Goal: Task Accomplishment & Management: Complete application form

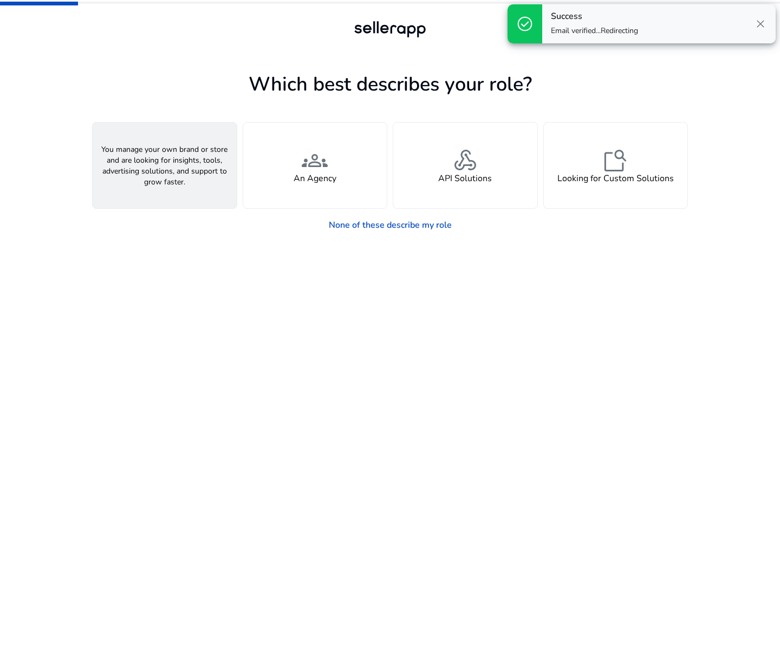
click at [165, 159] on span "person" at bounding box center [165, 160] width 26 height 26
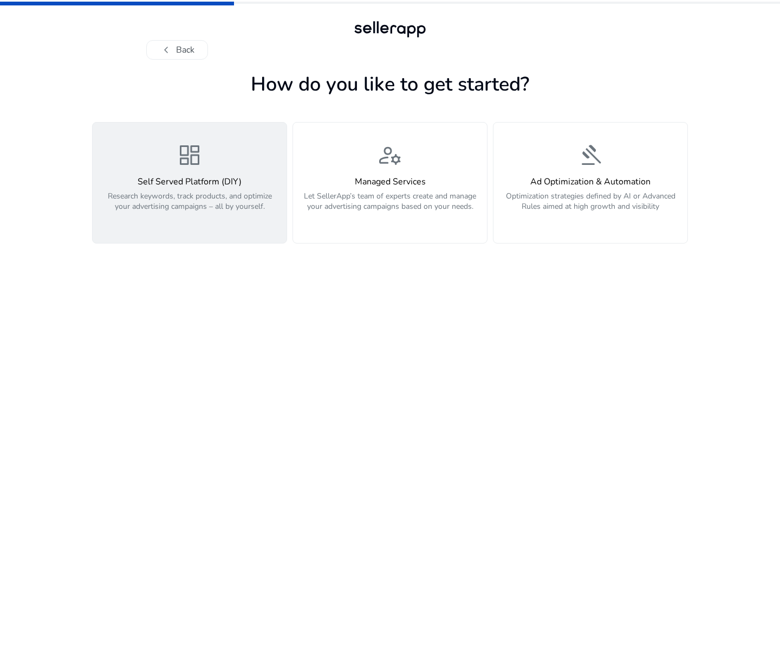
click at [209, 200] on p "Research keywords, track products, and optimize your advertising campaigns – al…" at bounding box center [189, 207] width 181 height 33
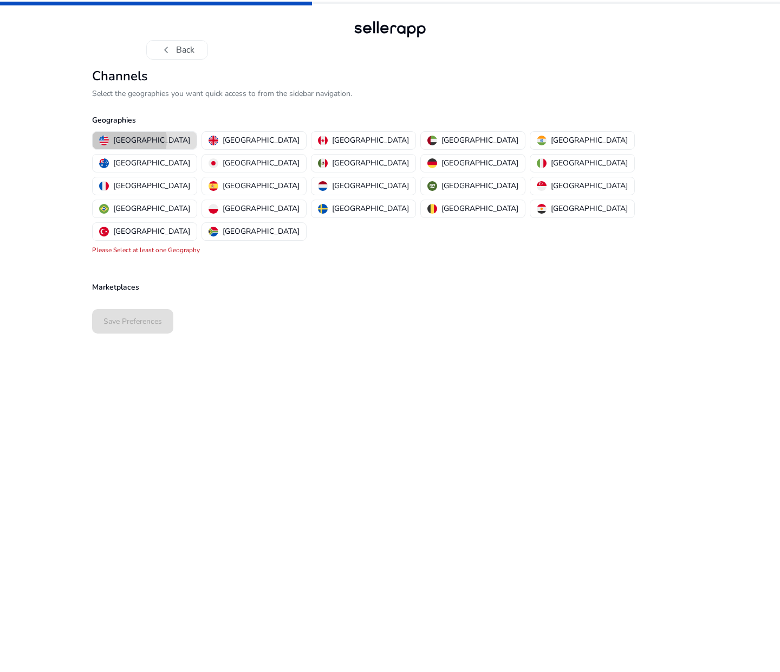
click at [124, 140] on p "[GEOGRAPHIC_DATA]" at bounding box center [151, 139] width 77 height 11
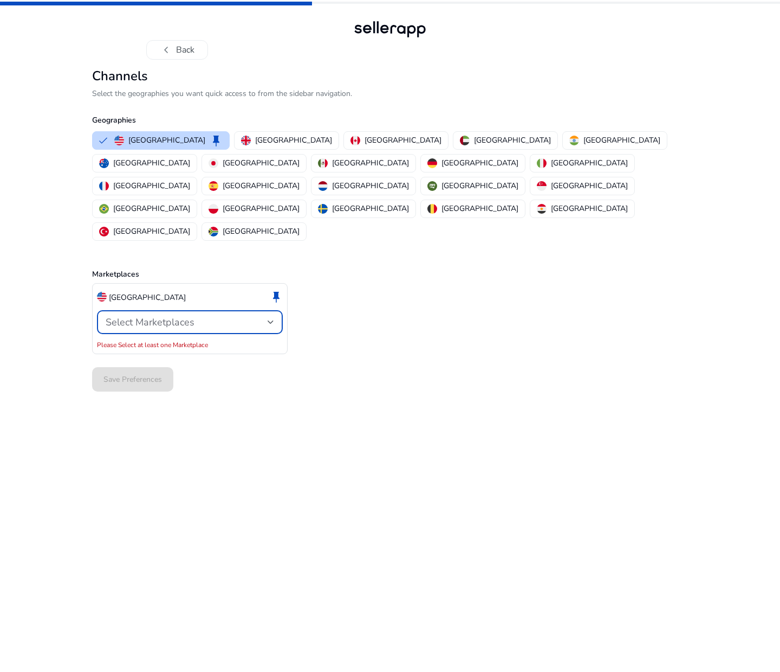
click at [267, 316] on div "Select Marketplaces" at bounding box center [187, 322] width 162 height 12
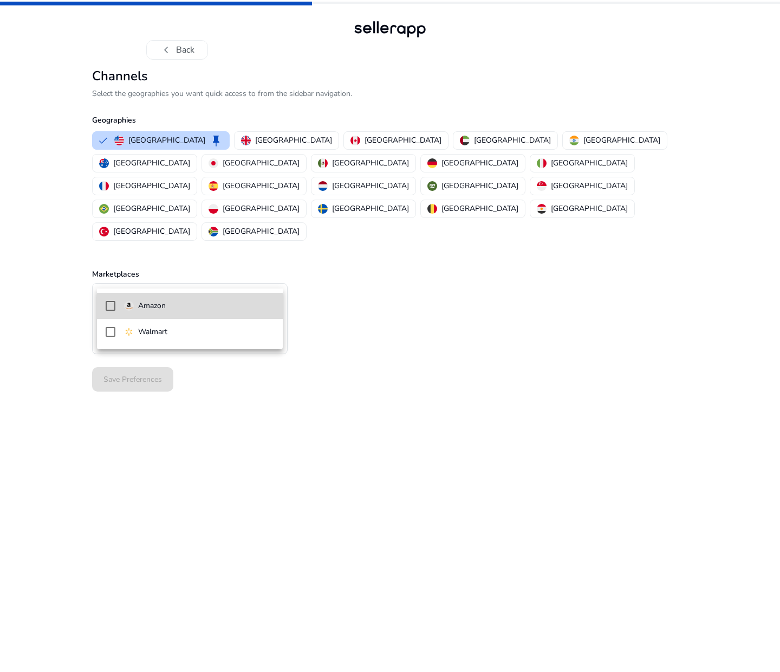
click at [108, 307] on mat-pseudo-checkbox at bounding box center [111, 306] width 10 height 10
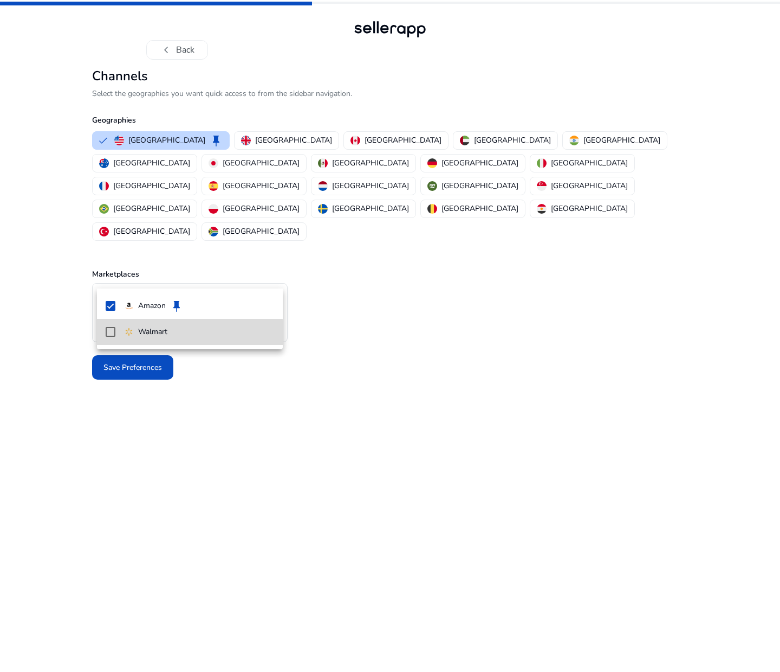
click at [112, 333] on mat-pseudo-checkbox at bounding box center [111, 332] width 10 height 10
click at [208, 374] on div at bounding box center [390, 336] width 780 height 672
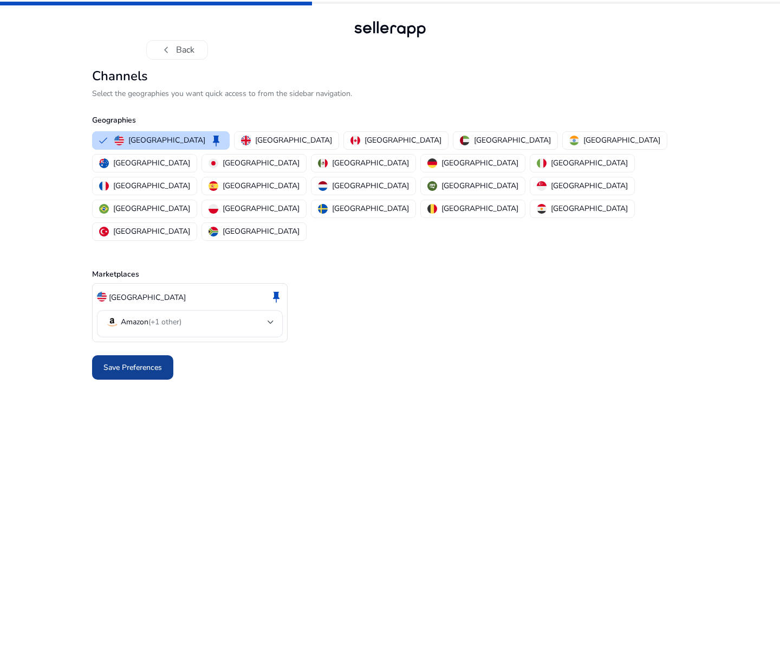
click at [159, 362] on span "Save Preferences" at bounding box center [133, 367] width 59 height 11
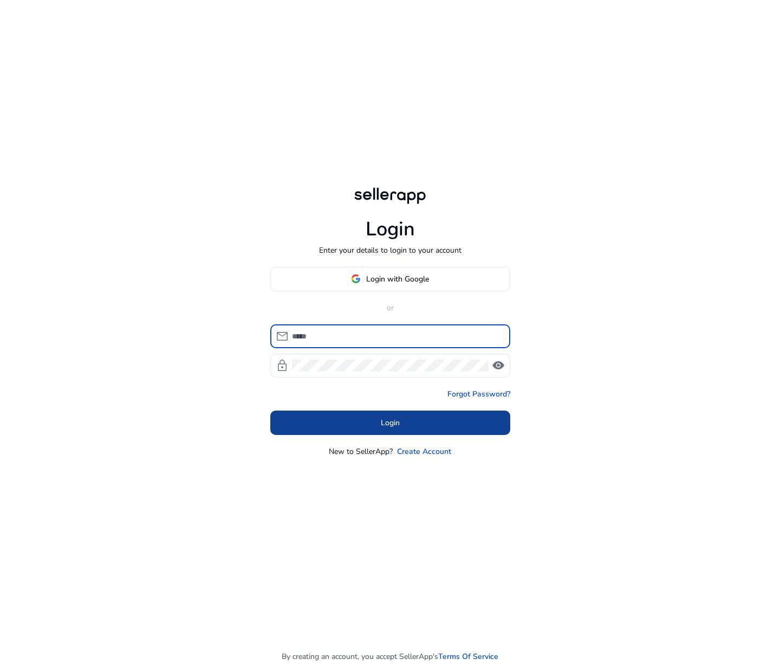
type input "**********"
click at [393, 423] on span "Login" at bounding box center [390, 422] width 19 height 11
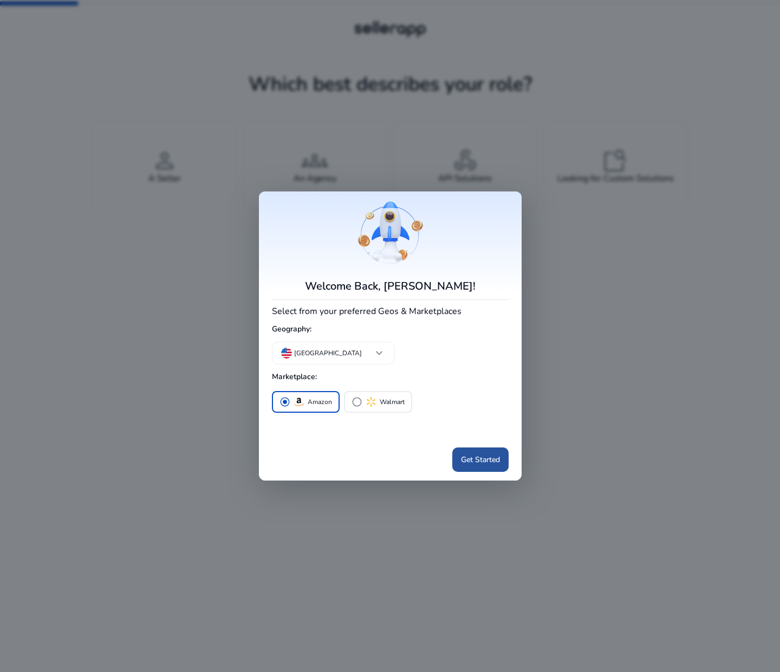
click at [478, 460] on span "Get Started" at bounding box center [480, 459] width 39 height 11
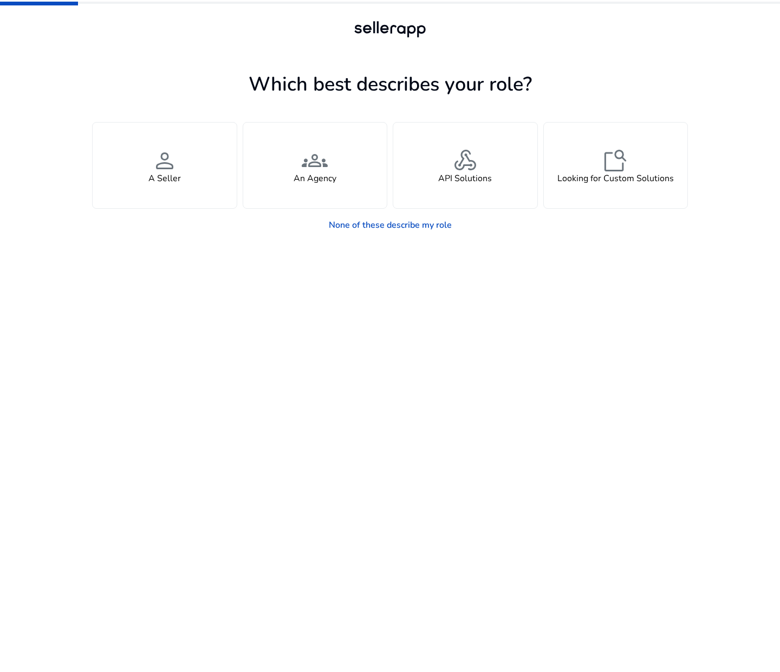
click at [244, 273] on app-seller-type "Which best describes your role? You manage your own brand or store and are look…" at bounding box center [390, 369] width 596 height 603
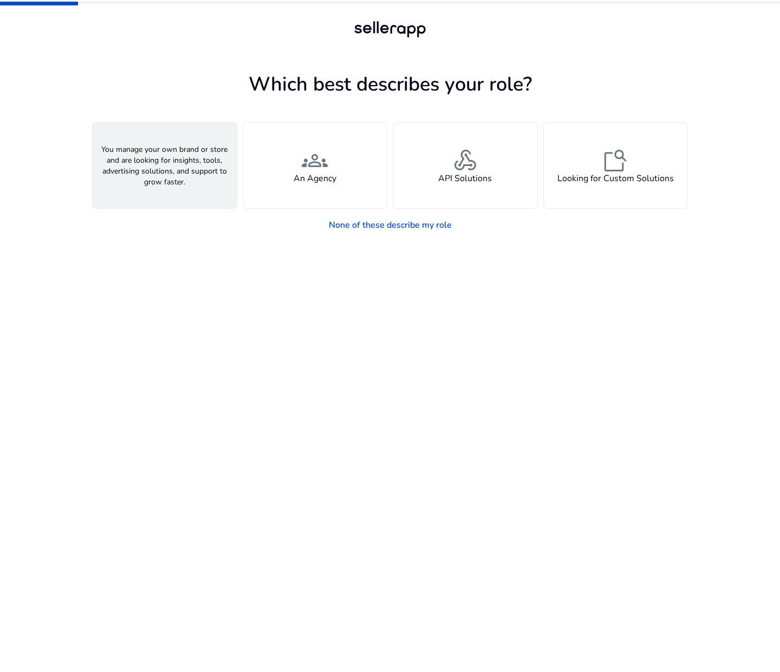
click at [197, 178] on div "person A Seller" at bounding box center [165, 165] width 144 height 86
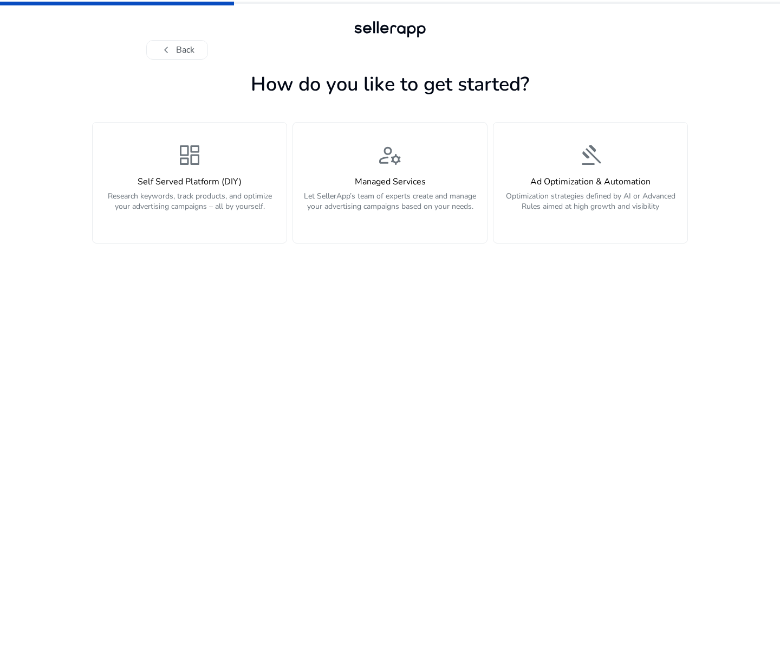
click at [197, 178] on h4 "Self Served Platform (DIY)" at bounding box center [189, 182] width 181 height 10
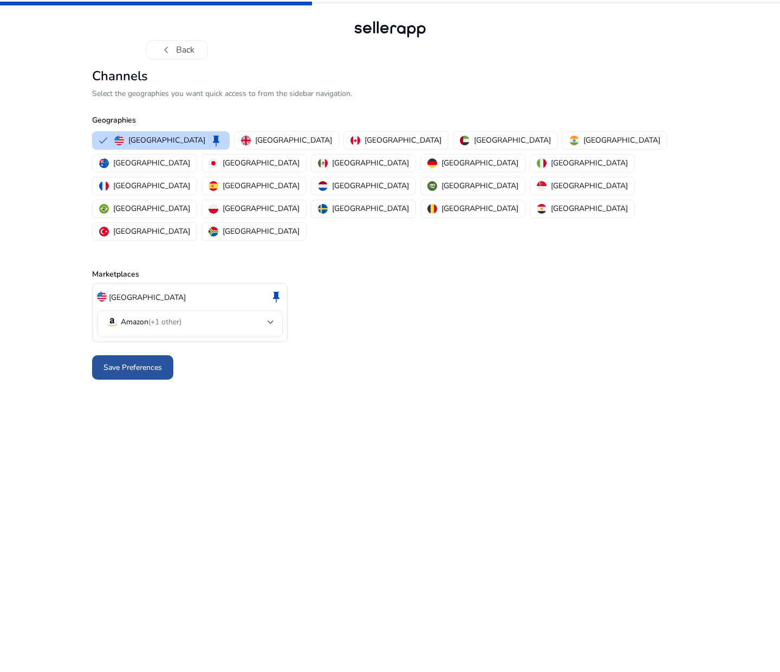
click at [154, 362] on span "Save Preferences" at bounding box center [133, 367] width 59 height 11
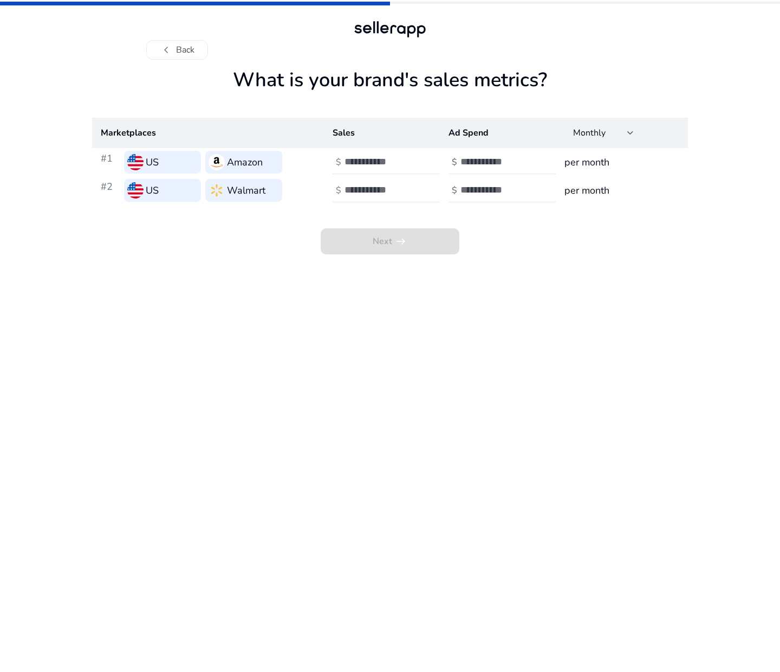
click at [586, 158] on h3 "per month" at bounding box center [622, 161] width 115 height 15
click at [584, 163] on h3 "per month" at bounding box center [622, 161] width 115 height 15
click at [624, 132] on div "Monthly" at bounding box center [600, 133] width 54 height 12
click at [513, 296] on div at bounding box center [390, 336] width 780 height 672
click at [354, 162] on input "number" at bounding box center [381, 162] width 73 height 12
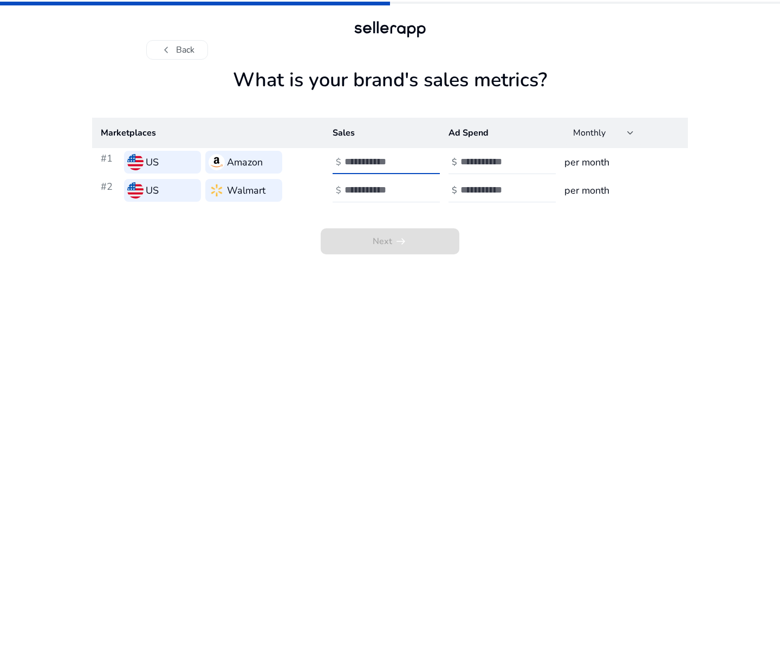
click at [350, 160] on input "****" at bounding box center [381, 162] width 73 height 12
type input "*****"
click at [473, 160] on input "number" at bounding box center [497, 162] width 73 height 12
type input "*"
type input "****"
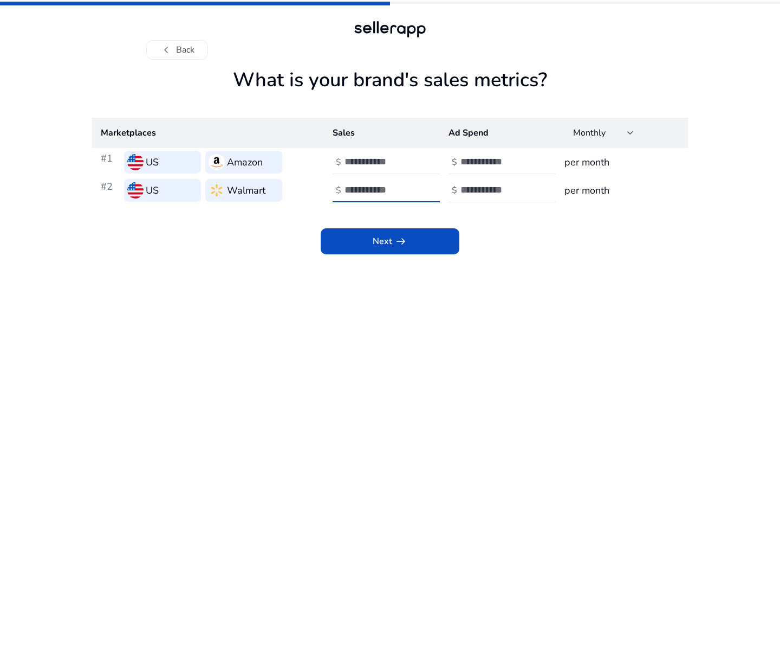
click at [348, 186] on input "number" at bounding box center [381, 190] width 73 height 12
type input "*****"
click at [464, 190] on input "number" at bounding box center [497, 190] width 73 height 12
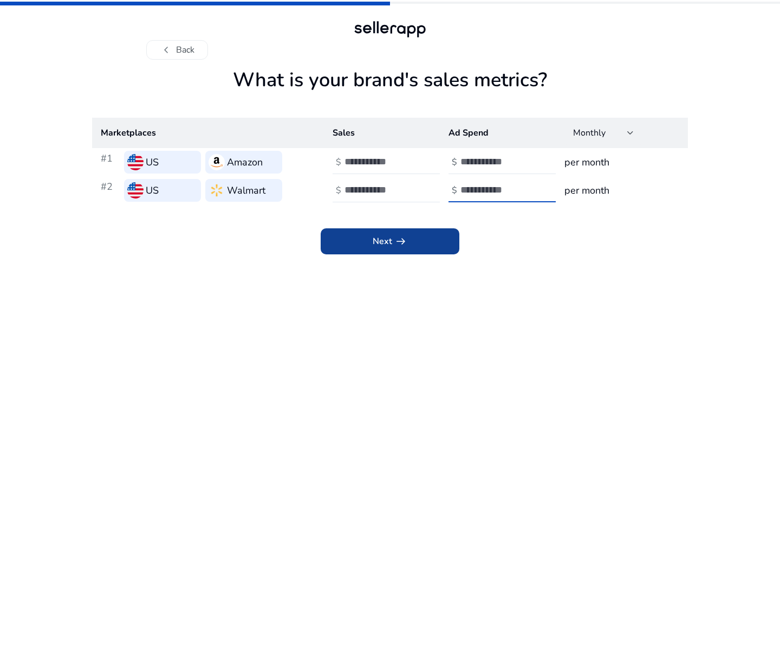
type input "****"
click at [428, 238] on span at bounding box center [390, 241] width 139 height 26
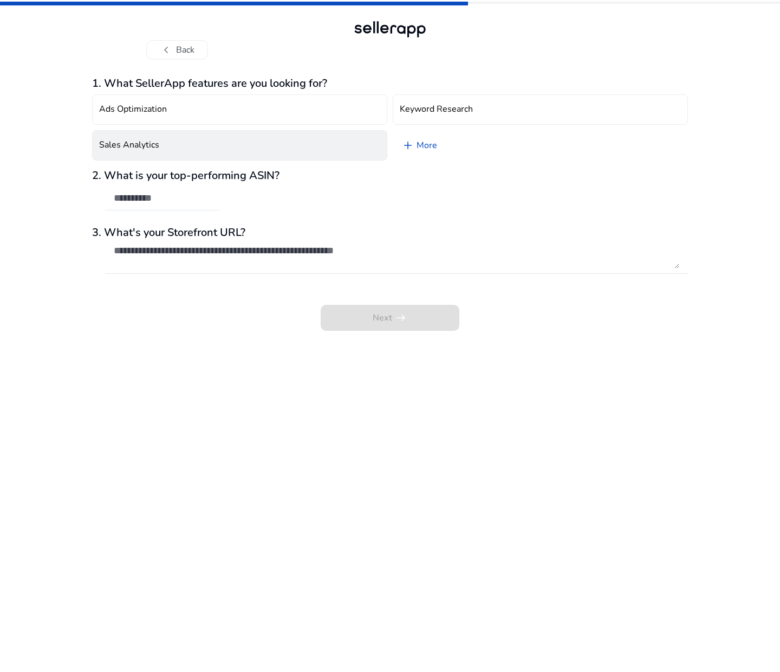
click at [255, 151] on button "Sales Analytics" at bounding box center [239, 145] width 295 height 30
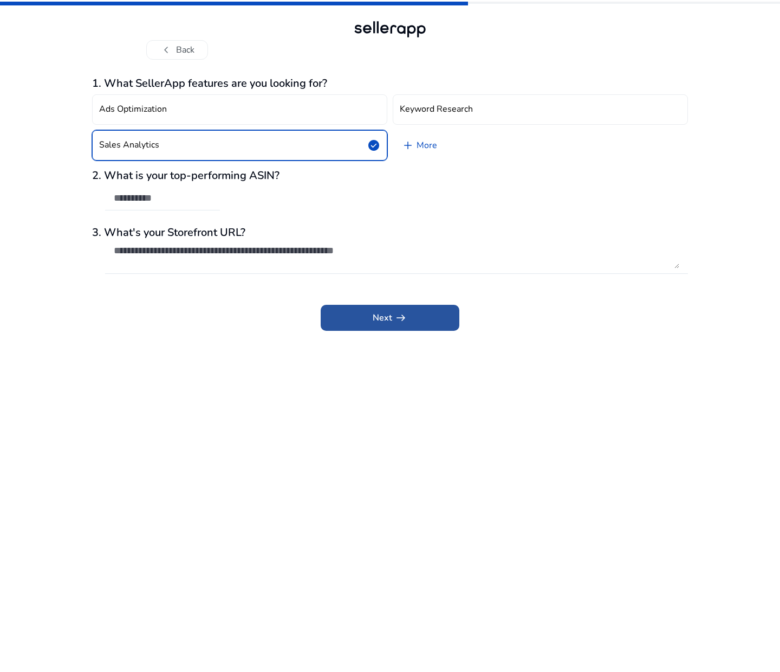
click at [398, 317] on span "arrow_right_alt" at bounding box center [401, 317] width 13 height 13
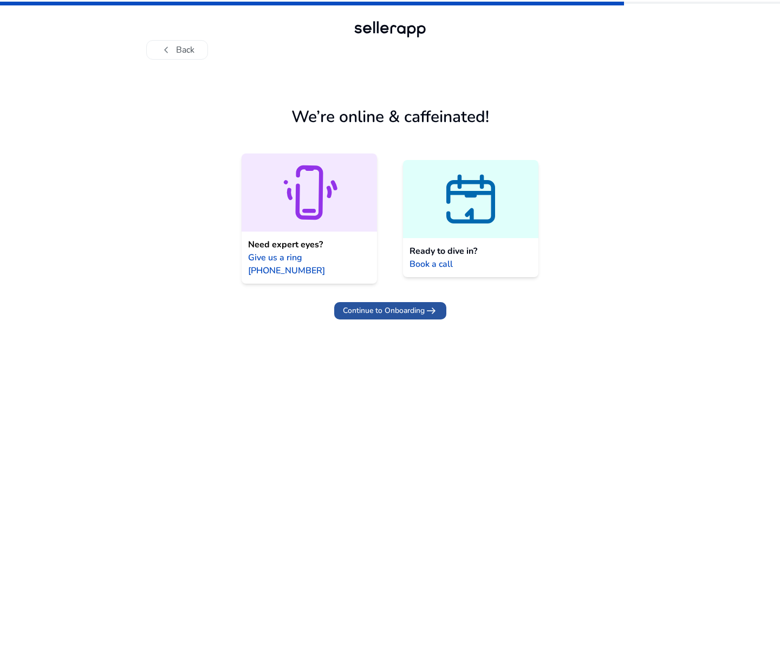
click at [390, 305] on span "Continue to Onboarding" at bounding box center [384, 310] width 82 height 11
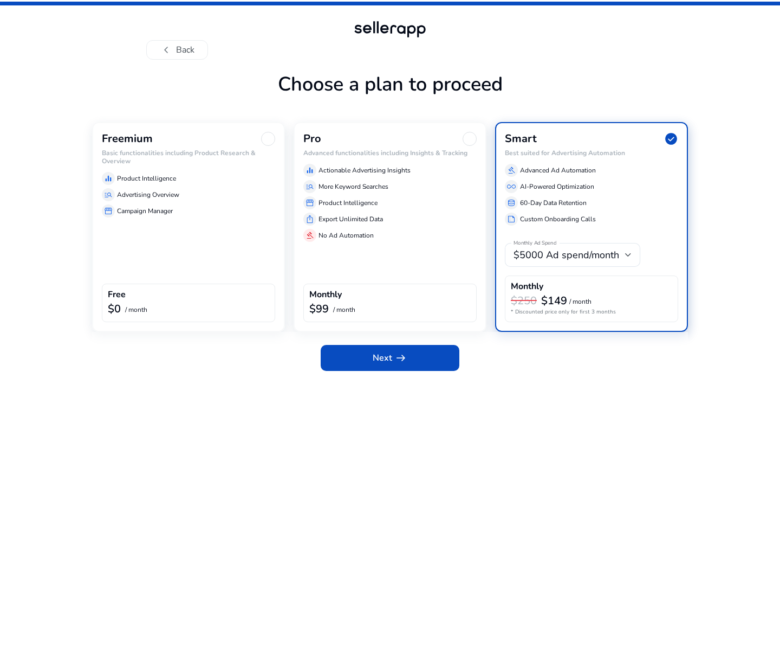
click at [157, 230] on div "Freemium Basic functionalities including Product Research & Overview equalizer …" at bounding box center [188, 227] width 193 height 210
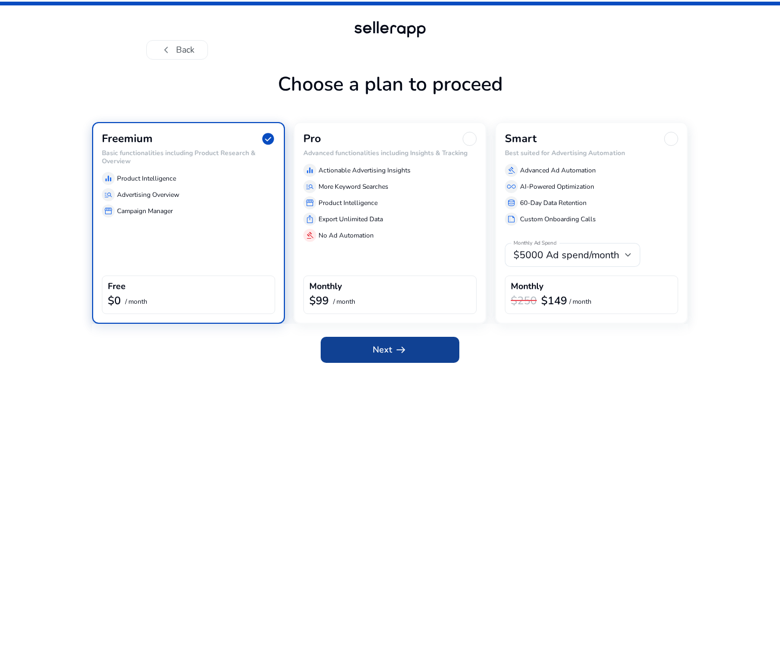
click at [375, 350] on span "Next arrow_right_alt" at bounding box center [390, 349] width 35 height 13
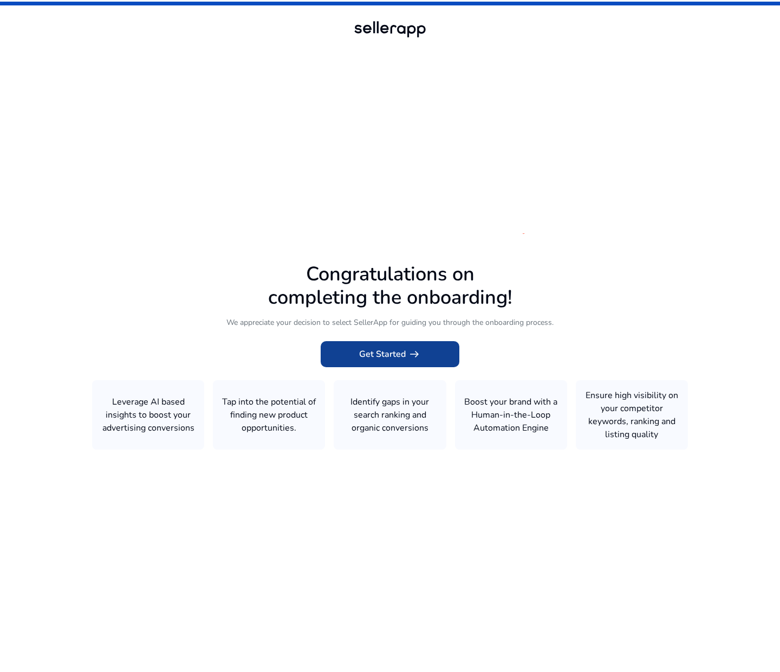
click at [378, 356] on span "Get Started arrow_right_alt" at bounding box center [390, 353] width 62 height 13
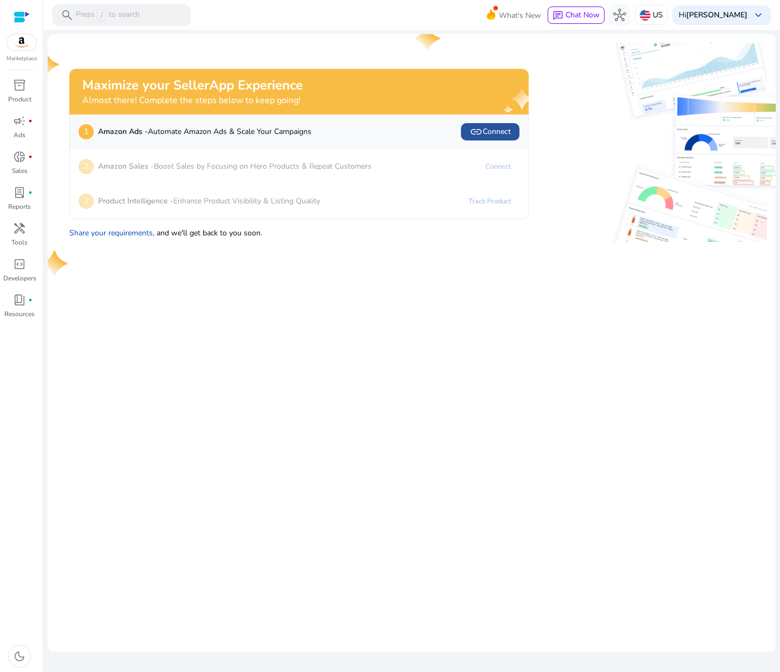
click at [478, 128] on span "link" at bounding box center [476, 131] width 13 height 13
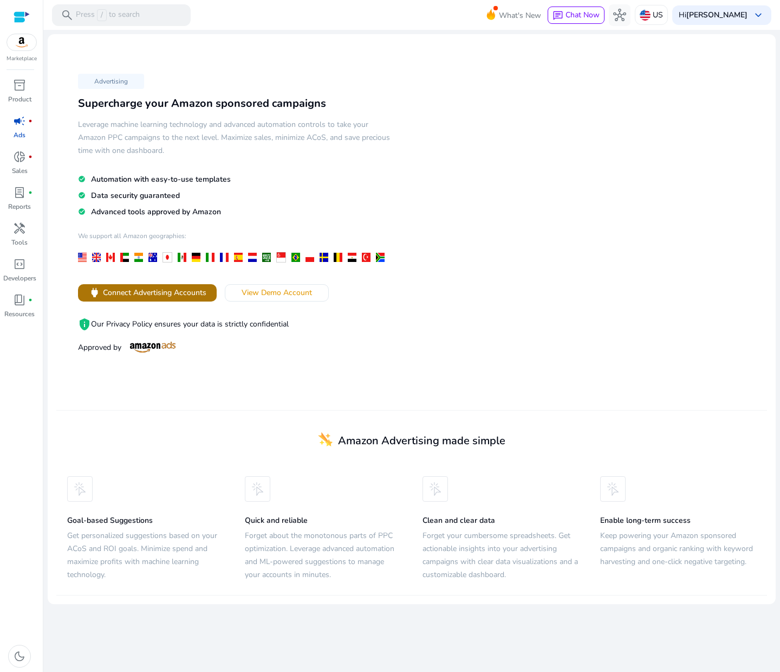
click at [154, 292] on span "Connect Advertising Accounts" at bounding box center [155, 292] width 104 height 11
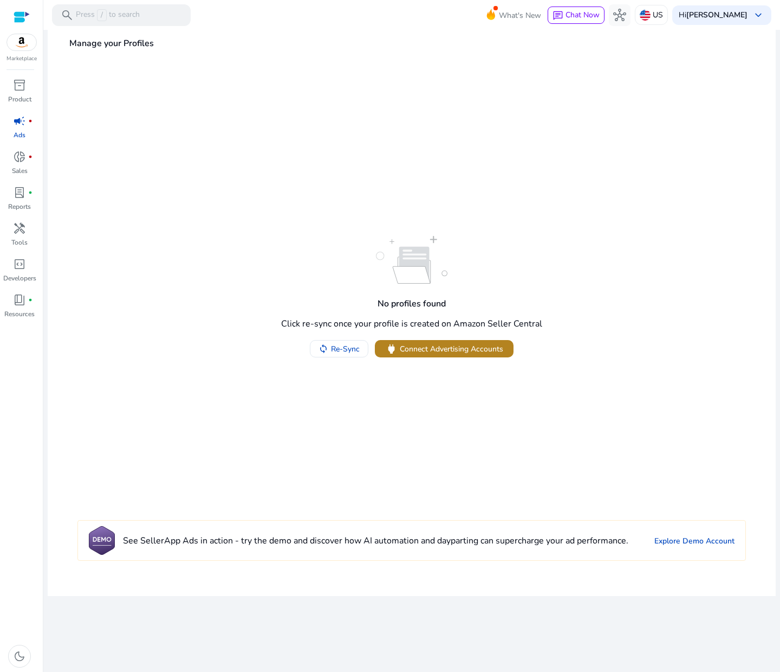
click at [426, 349] on span "Connect Advertising Accounts" at bounding box center [452, 348] width 104 height 11
click at [327, 344] on mat-icon "sync" at bounding box center [324, 349] width 10 height 10
click at [22, 47] on img at bounding box center [21, 42] width 29 height 16
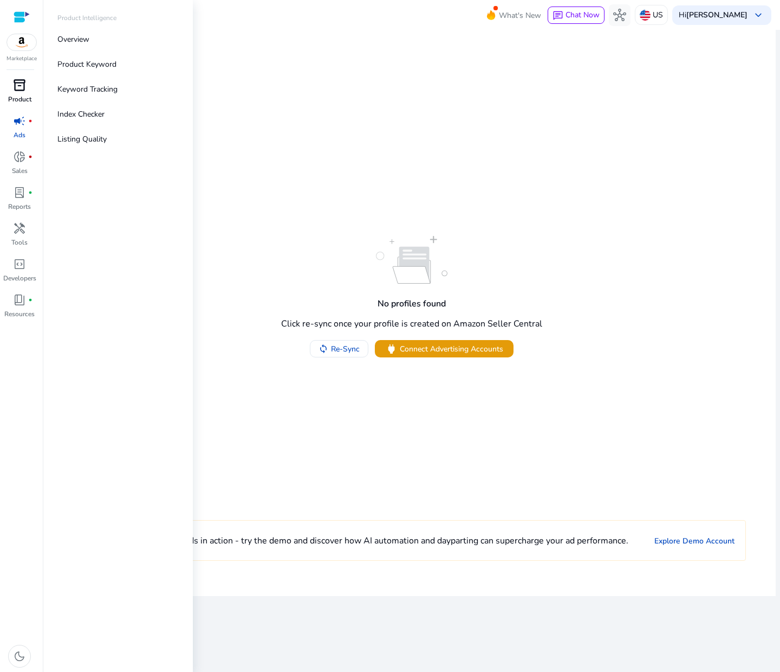
click at [19, 85] on span "inventory_2" at bounding box center [19, 85] width 13 height 13
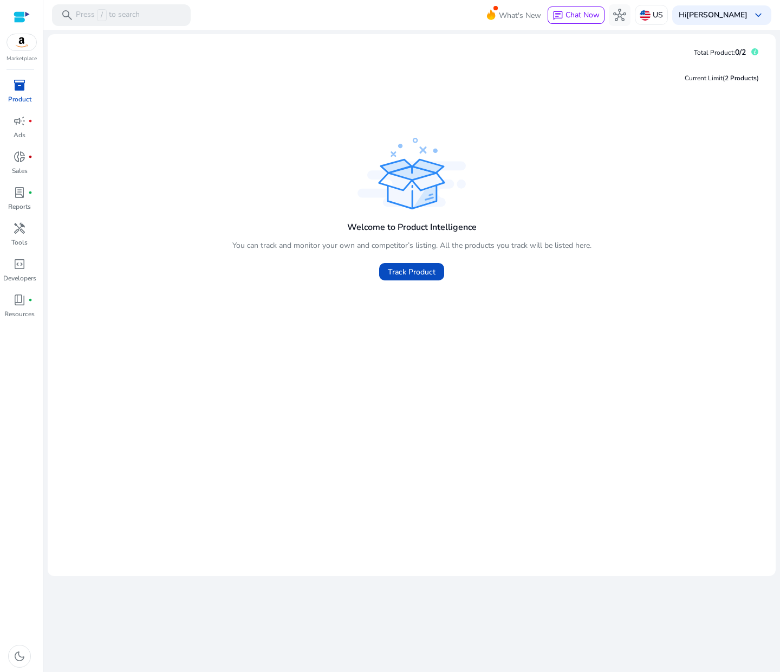
click at [282, 327] on div "Welcome to Product Intelligence You can track and monitor your own and competit…" at bounding box center [411, 336] width 711 height 403
